Goal: Check status

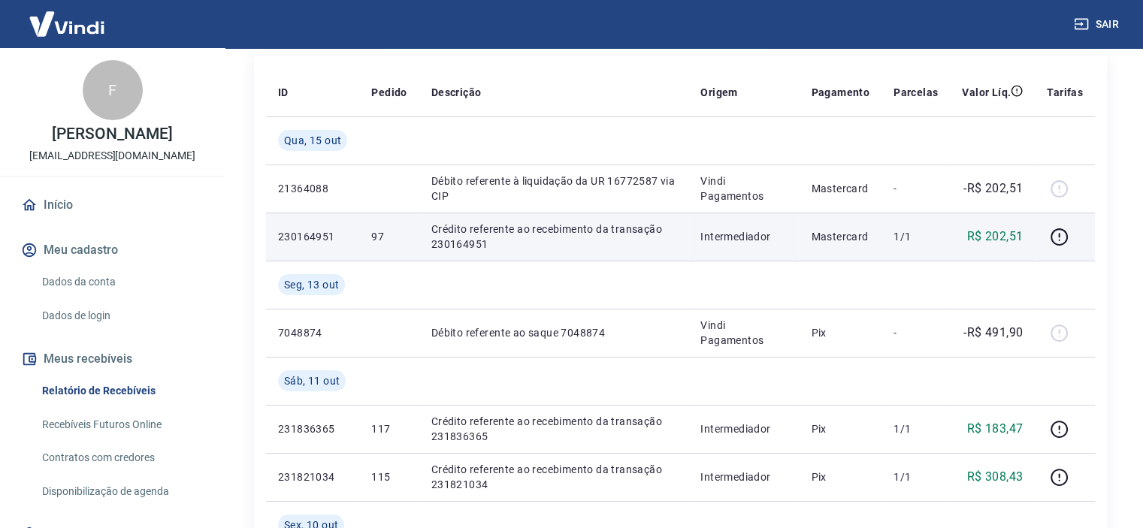
scroll to position [225, 0]
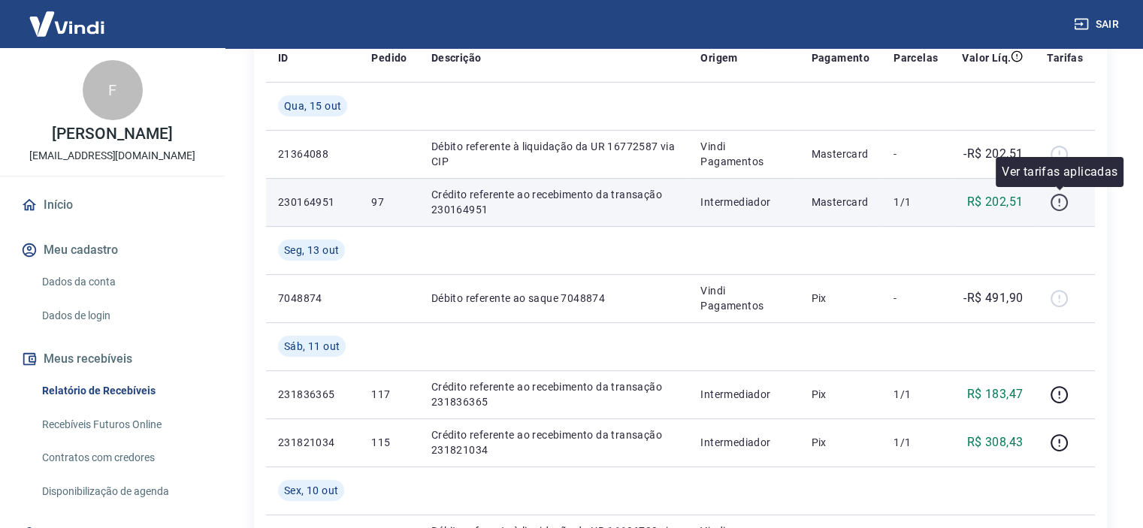
click at [1061, 201] on icon "button" at bounding box center [1059, 202] width 19 height 19
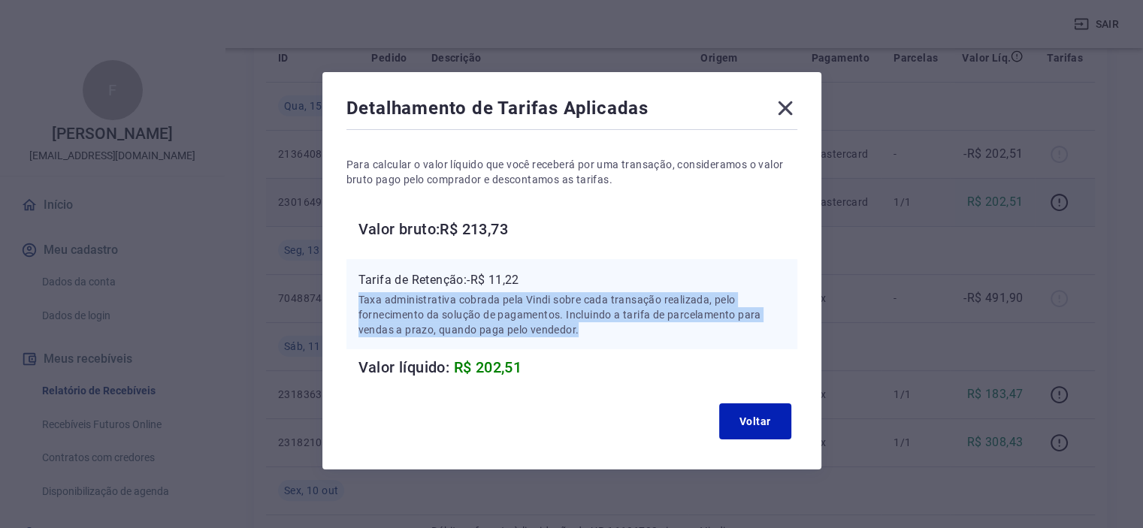
drag, startPoint x: 349, startPoint y: 298, endPoint x: 636, endPoint y: 342, distance: 291.1
click at [636, 342] on div "Tarifa de Retenção: -R$ 11,22 Taxa administrativa cobrada pela Vindi sobre cada…" at bounding box center [571, 304] width 451 height 90
click at [615, 330] on p "Taxa administrativa cobrada pela Vindi sobre cada transação realizada, pelo for…" at bounding box center [571, 314] width 427 height 45
drag, startPoint x: 419, startPoint y: 308, endPoint x: 580, endPoint y: 340, distance: 164.6
click at [580, 340] on div "Tarifa de Retenção: -R$ 11,22 Taxa administrativa cobrada pela Vindi sobre cada…" at bounding box center [571, 304] width 451 height 90
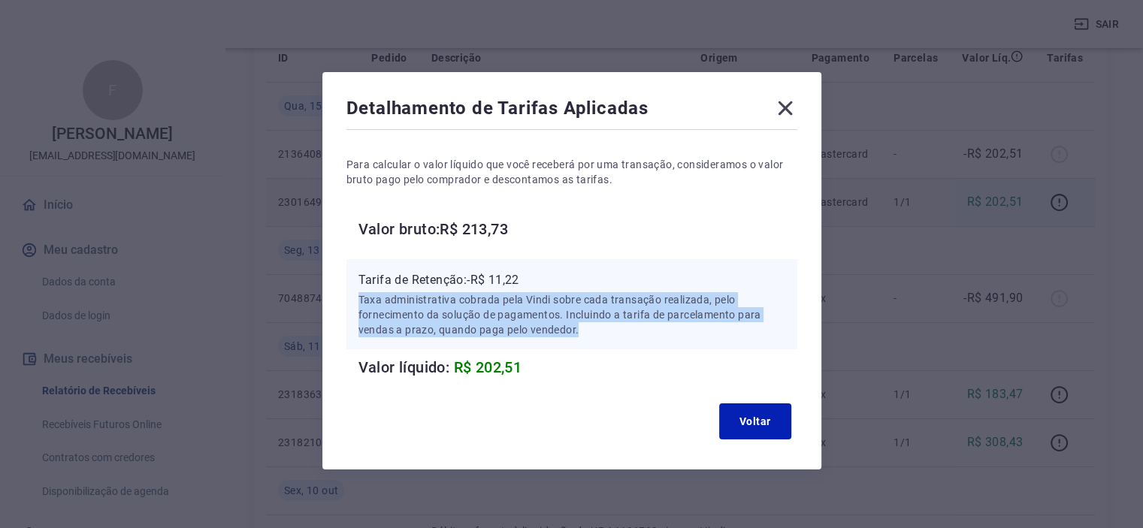
click at [594, 318] on p "Taxa administrativa cobrada pela Vindi sobre cada transação realizada, pelo for…" at bounding box center [571, 314] width 427 height 45
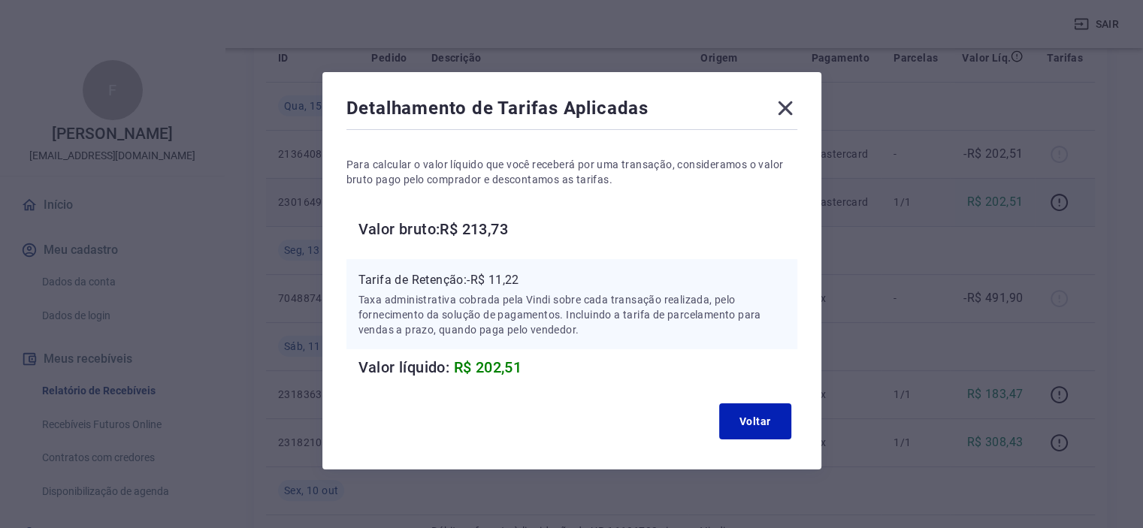
click at [787, 110] on icon at bounding box center [785, 108] width 14 height 14
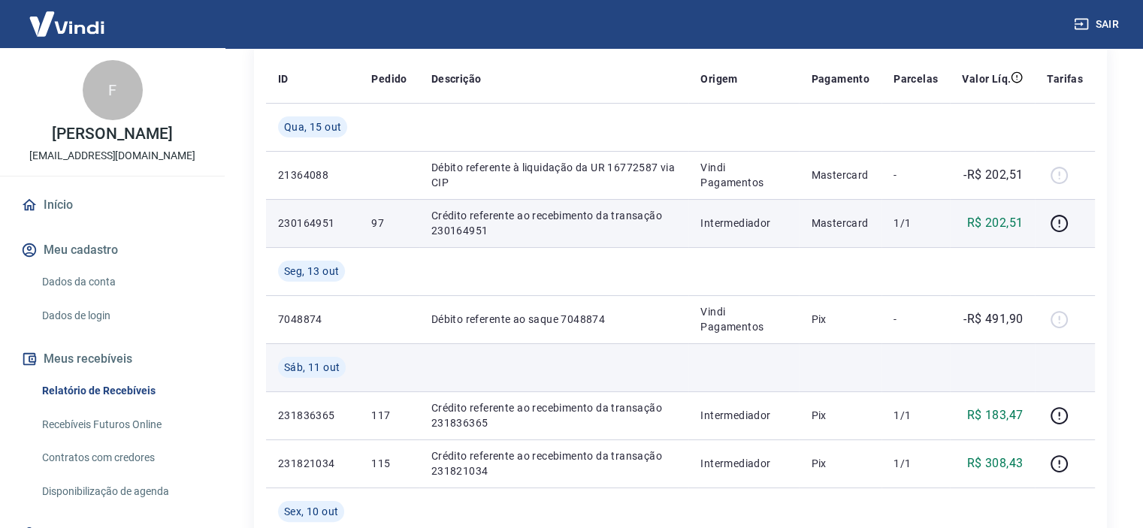
scroll to position [150, 0]
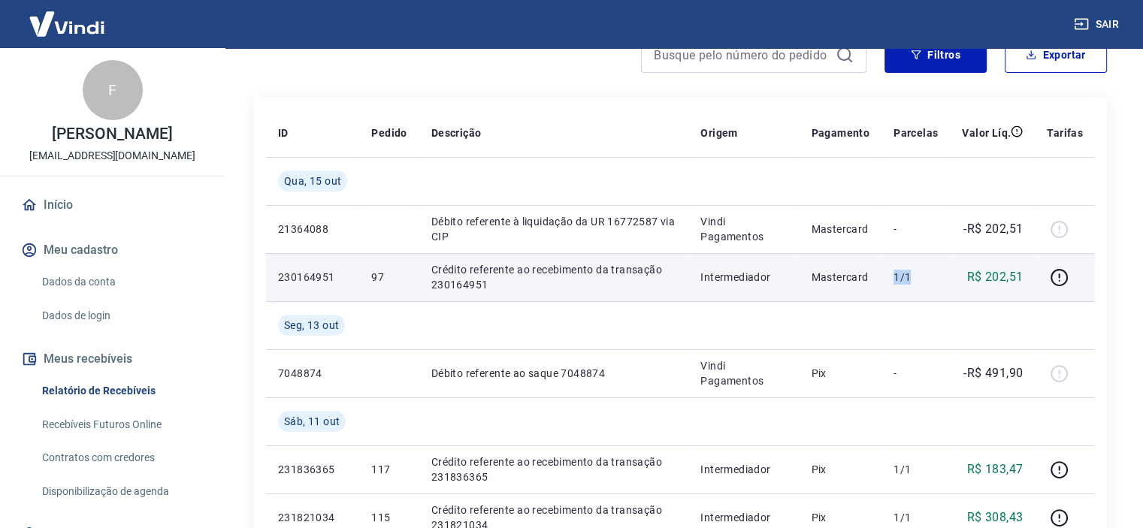
drag, startPoint x: 894, startPoint y: 276, endPoint x: 917, endPoint y: 276, distance: 22.5
click at [917, 276] on td "1/1" at bounding box center [915, 277] width 68 height 48
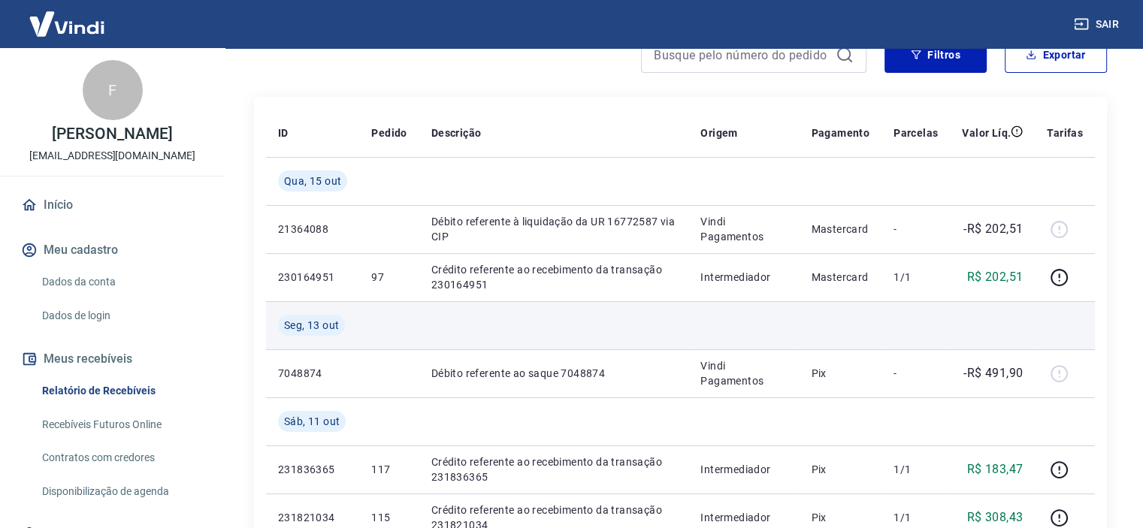
click at [833, 327] on td at bounding box center [840, 325] width 83 height 48
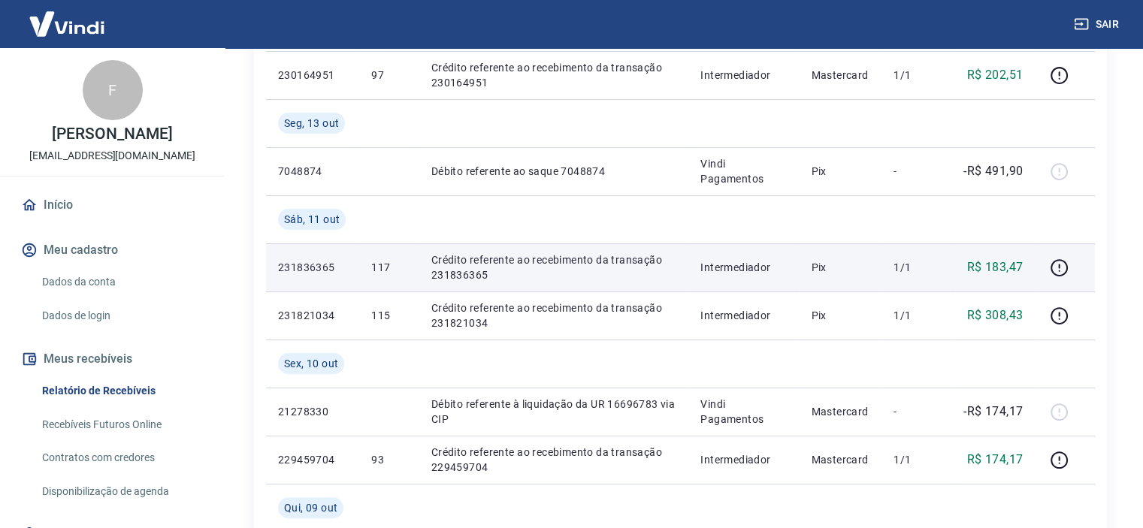
scroll to position [376, 0]
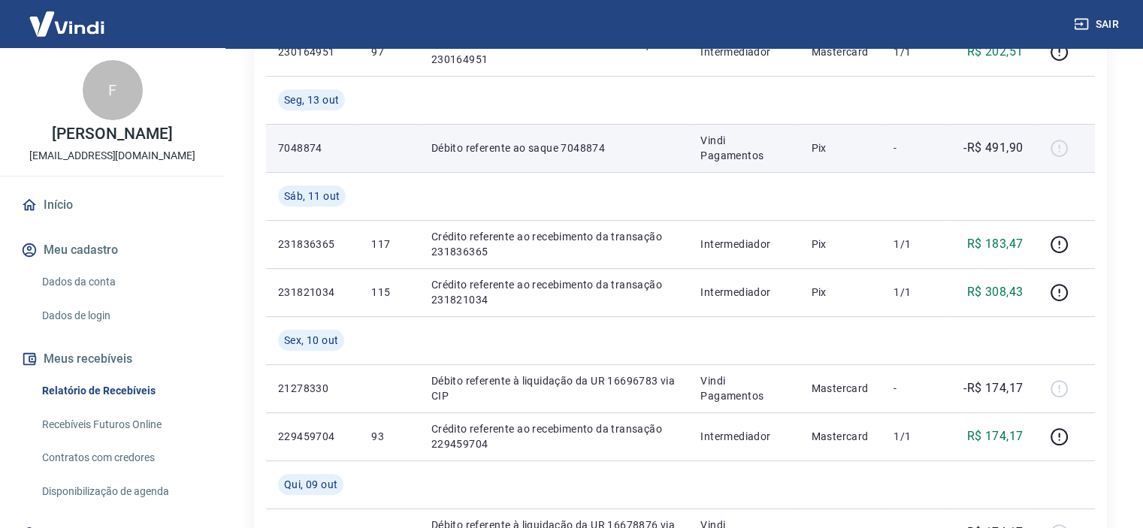
click at [1064, 146] on div at bounding box center [1065, 148] width 36 height 24
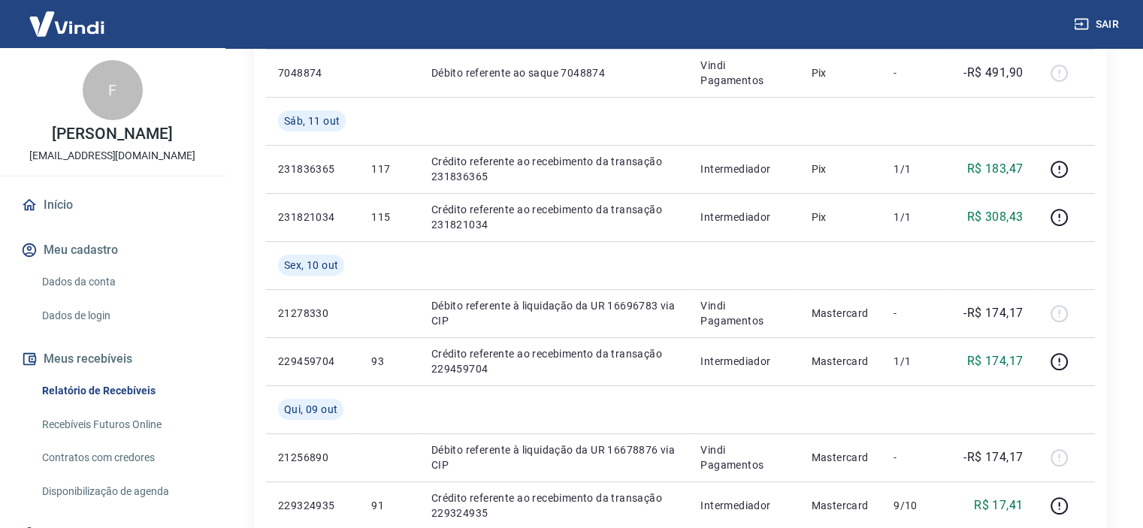
scroll to position [0, 0]
